Goal: Check status: Check status

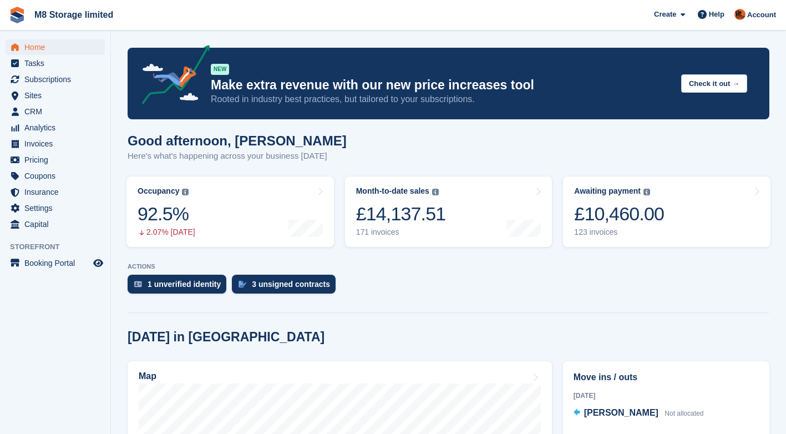
scroll to position [55, 0]
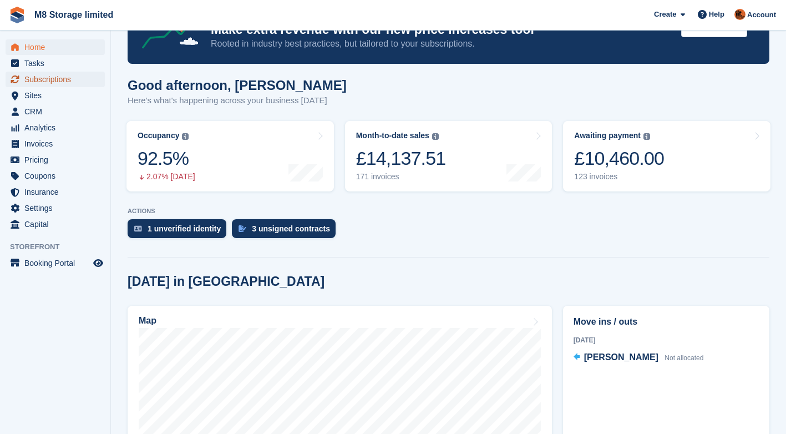
click at [42, 79] on span "Subscriptions" at bounding box center [57, 80] width 67 height 16
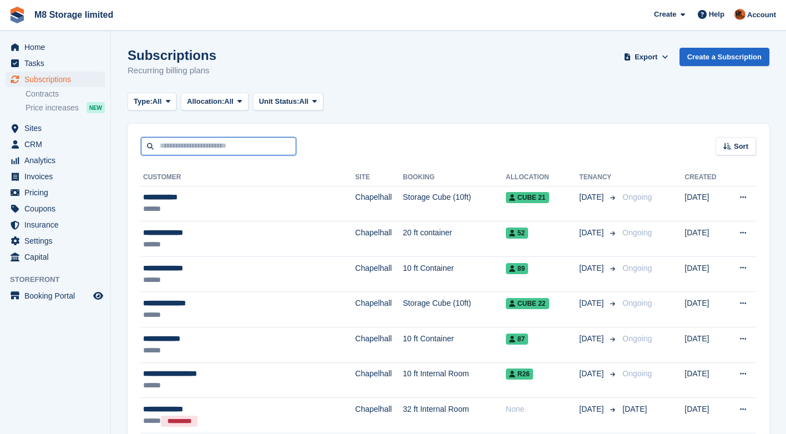
click at [219, 144] on input "text" at bounding box center [218, 146] width 155 height 18
type input "****"
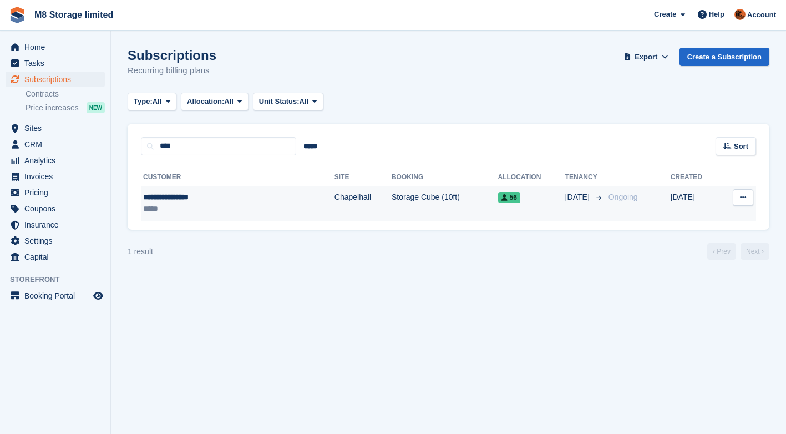
click at [260, 195] on div "**********" at bounding box center [204, 197] width 122 height 12
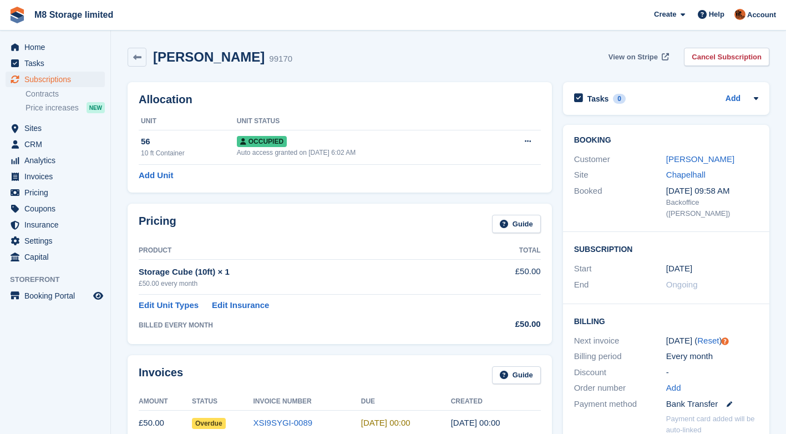
click at [652, 54] on span "View on Stripe" at bounding box center [633, 57] width 49 height 11
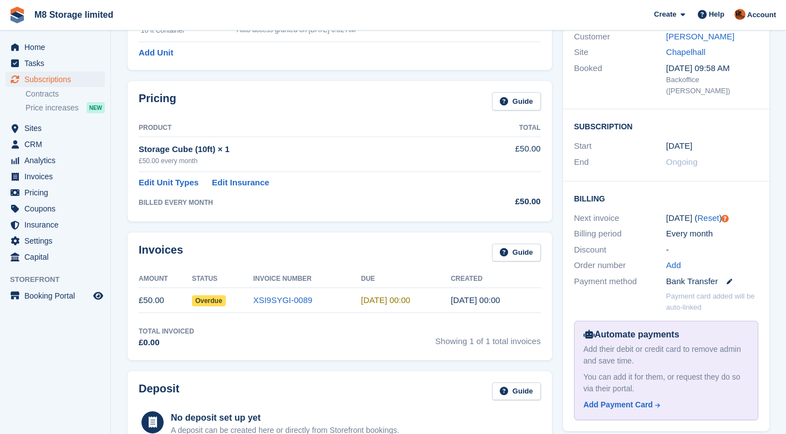
scroll to position [166, 0]
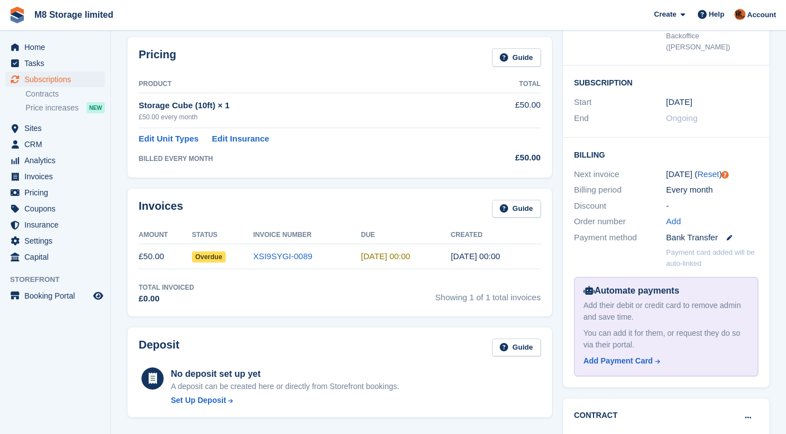
click at [210, 256] on span "Overdue" at bounding box center [209, 256] width 34 height 11
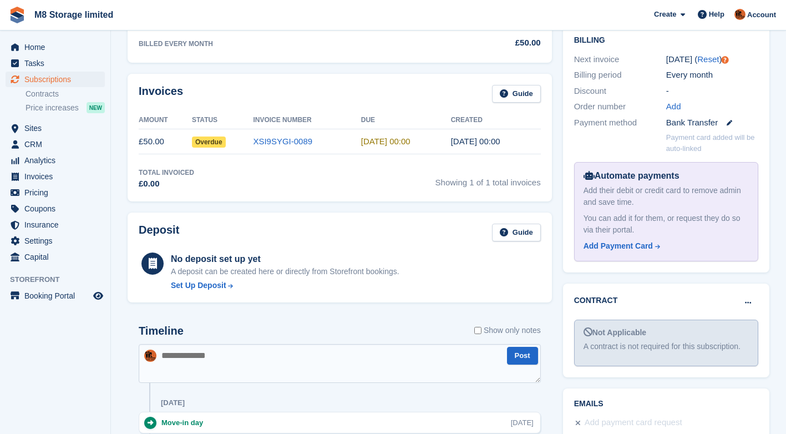
scroll to position [270, 0]
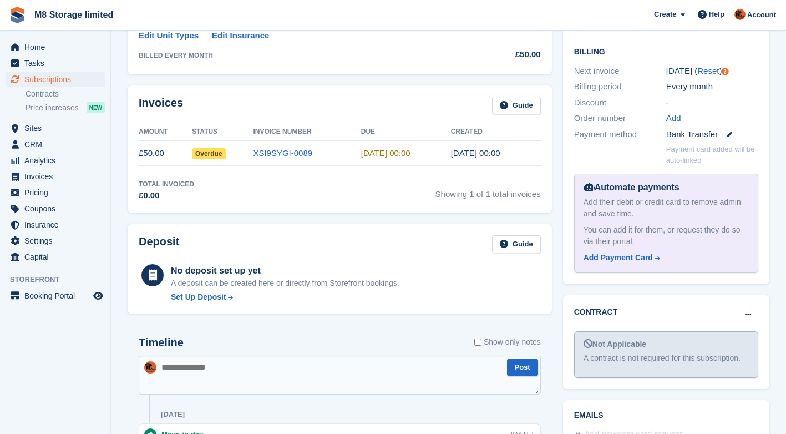
click at [211, 155] on span "Overdue" at bounding box center [209, 153] width 34 height 11
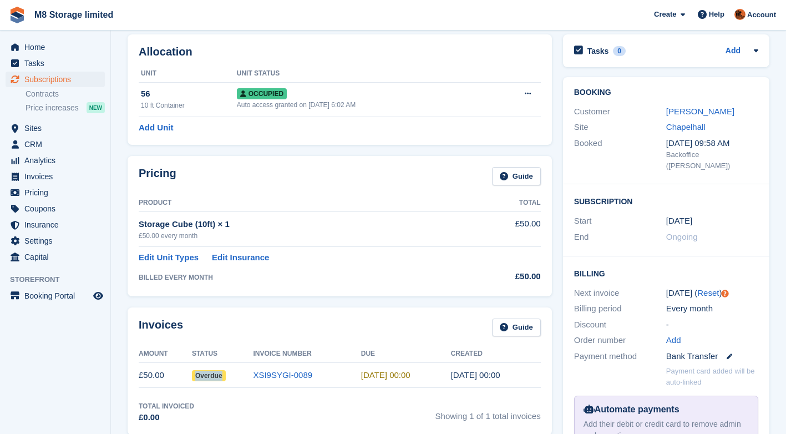
scroll to position [0, 0]
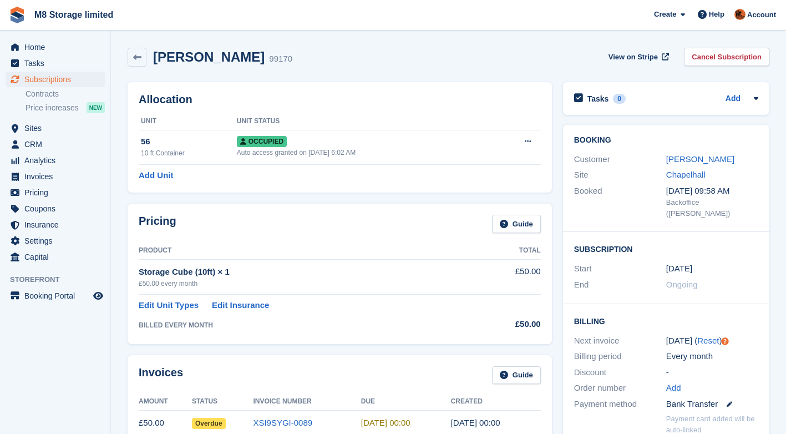
click at [208, 56] on h2 "Siobhan cossutta" at bounding box center [209, 56] width 112 height 15
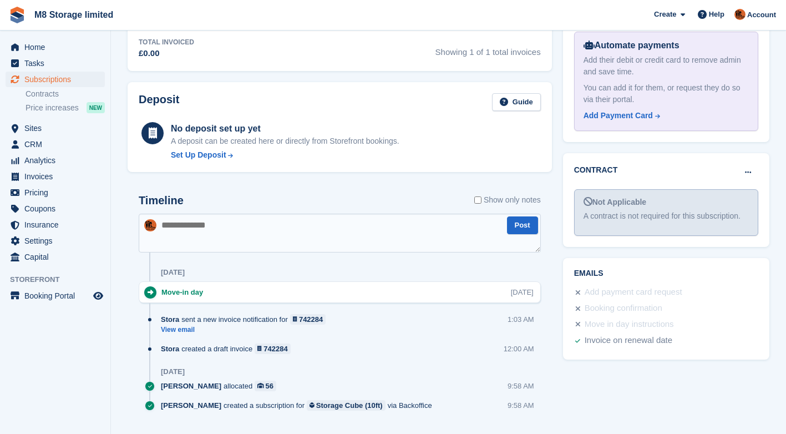
scroll to position [436, 0]
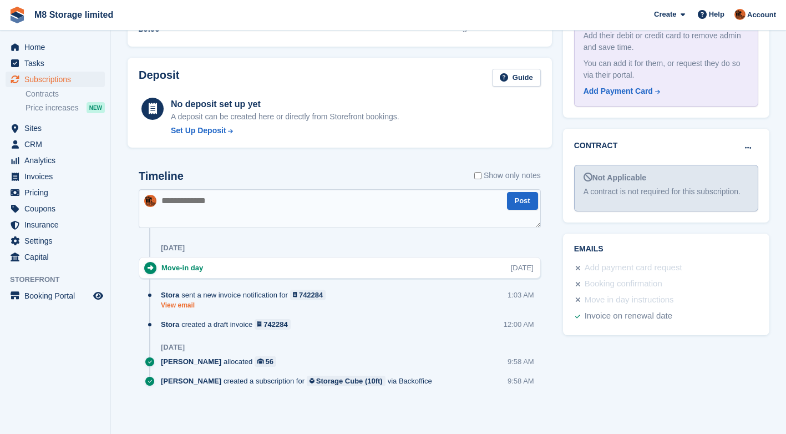
click at [185, 305] on link "View email" at bounding box center [246, 305] width 170 height 9
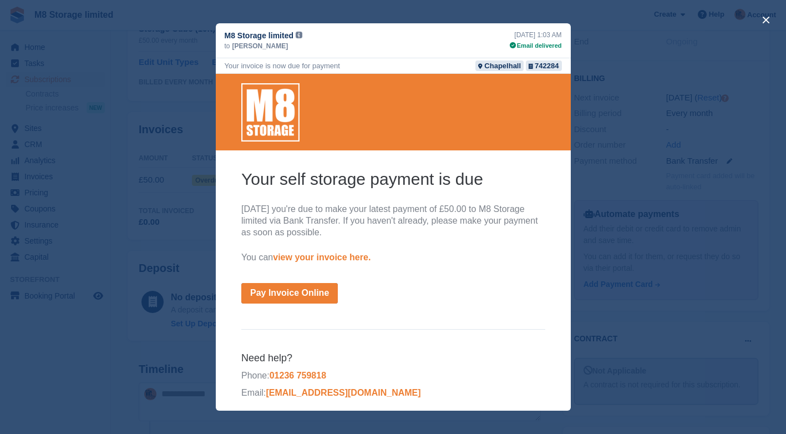
scroll to position [214, 0]
click at [621, 68] on div "close" at bounding box center [393, 217] width 786 height 434
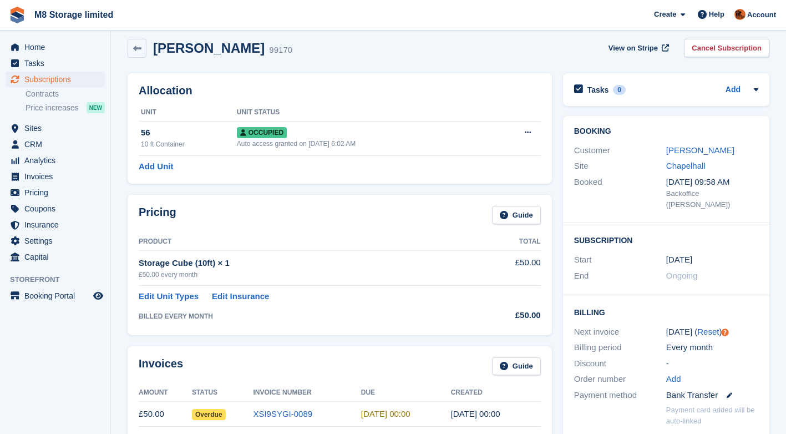
scroll to position [0, 0]
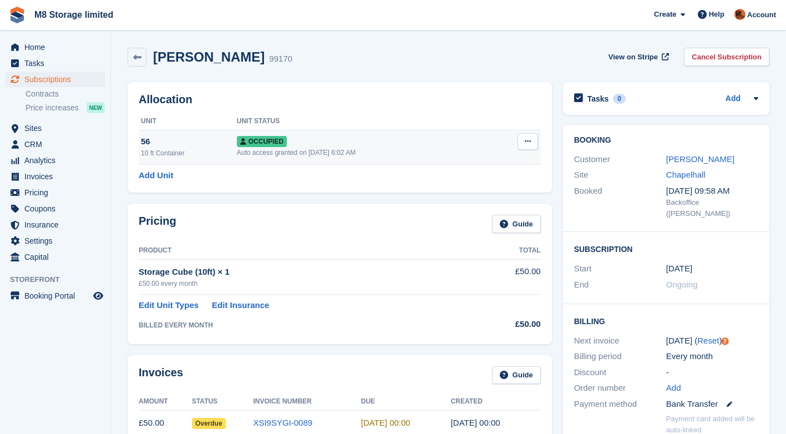
click at [533, 140] on button at bounding box center [528, 141] width 21 height 17
click at [633, 59] on span "View on Stripe" at bounding box center [633, 57] width 49 height 11
